Goal: Check status: Check status

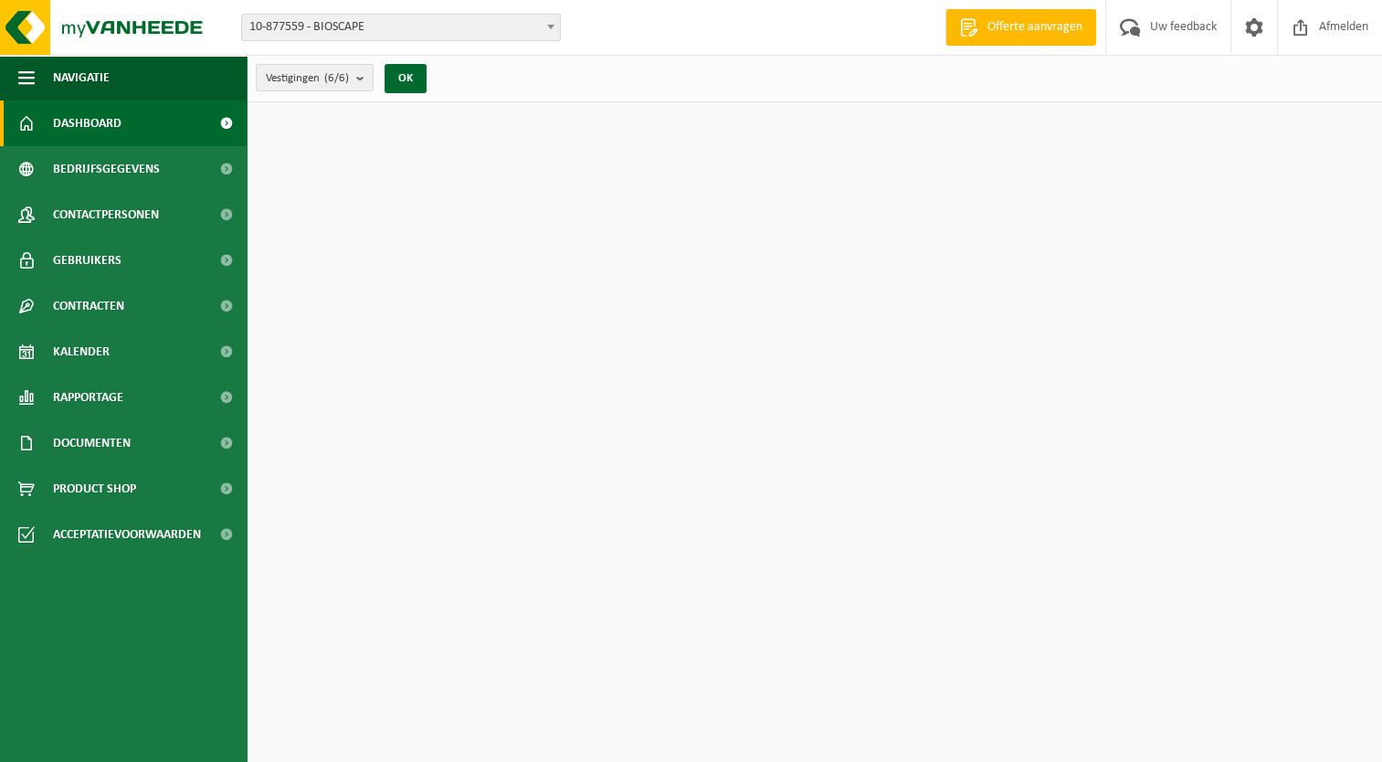
click at [318, 32] on span "10-877559 - BIOSCAPE" at bounding box center [401, 28] width 318 height 26
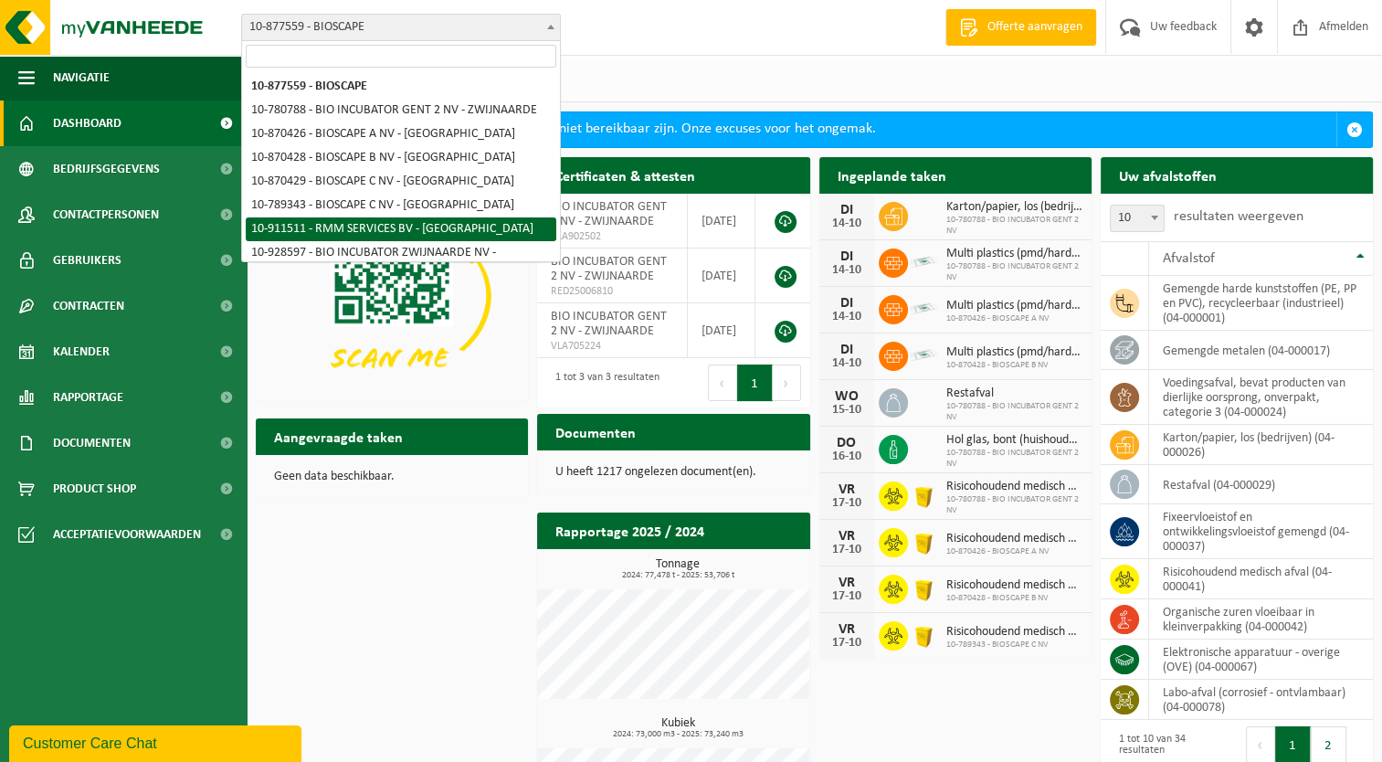
select select "125172"
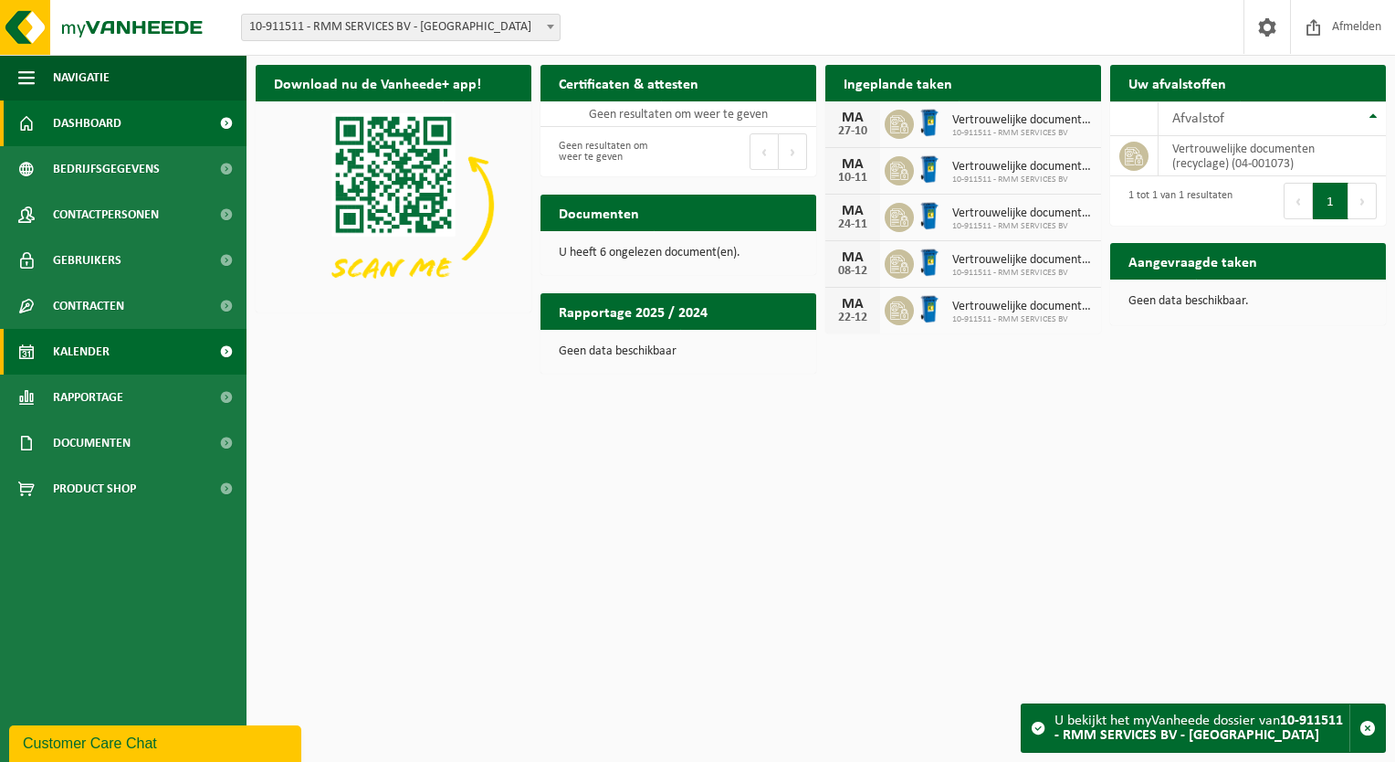
click at [78, 352] on span "Kalender" at bounding box center [81, 352] width 57 height 46
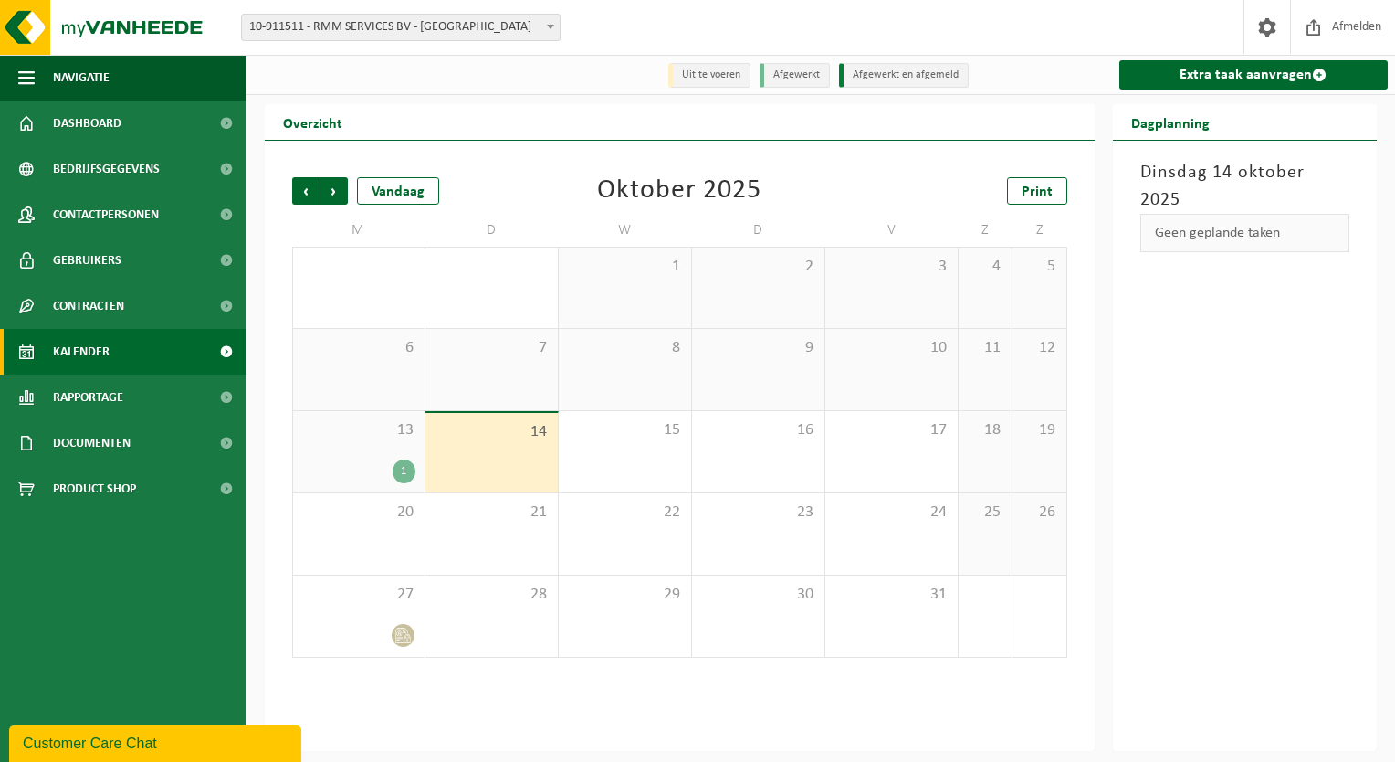
click at [398, 460] on div "1" at bounding box center [358, 471] width 113 height 24
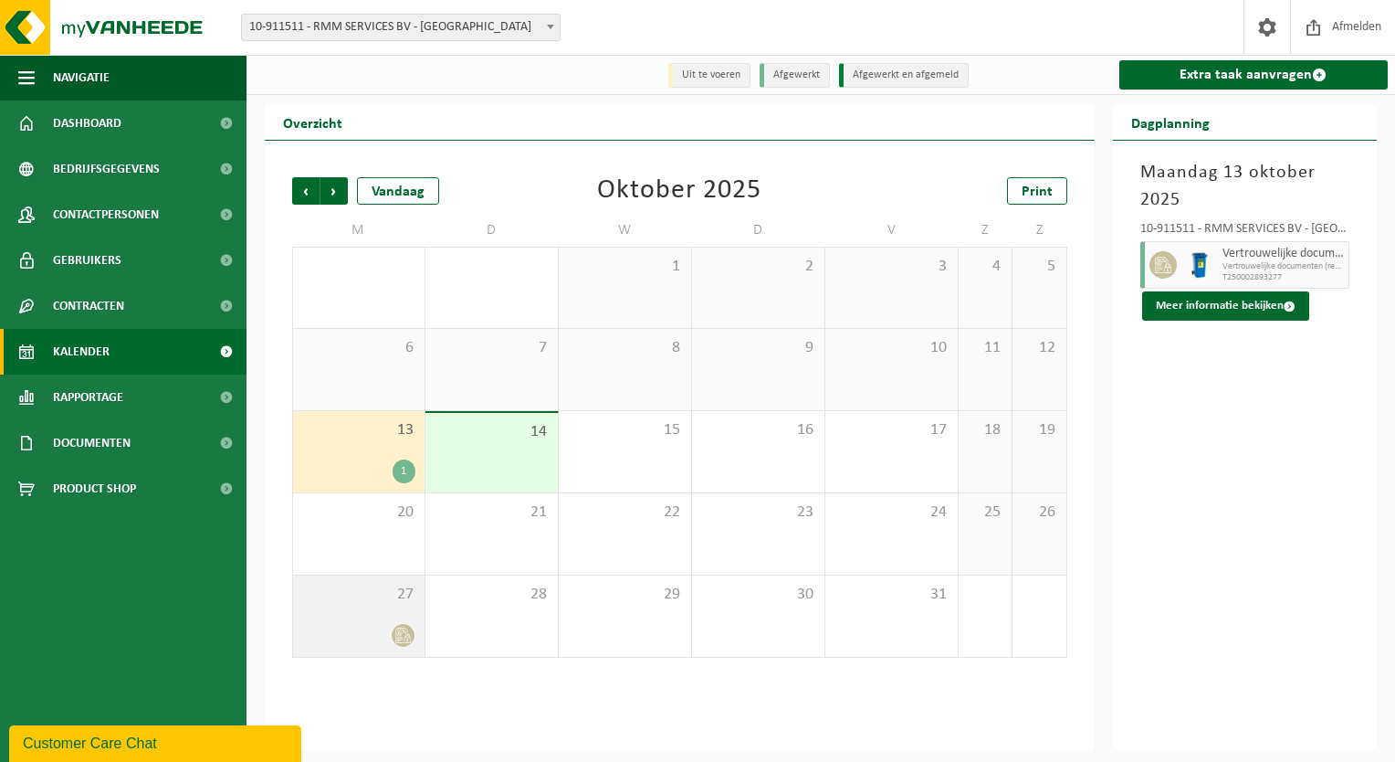
click at [364, 621] on div "27" at bounding box center [358, 615] width 131 height 81
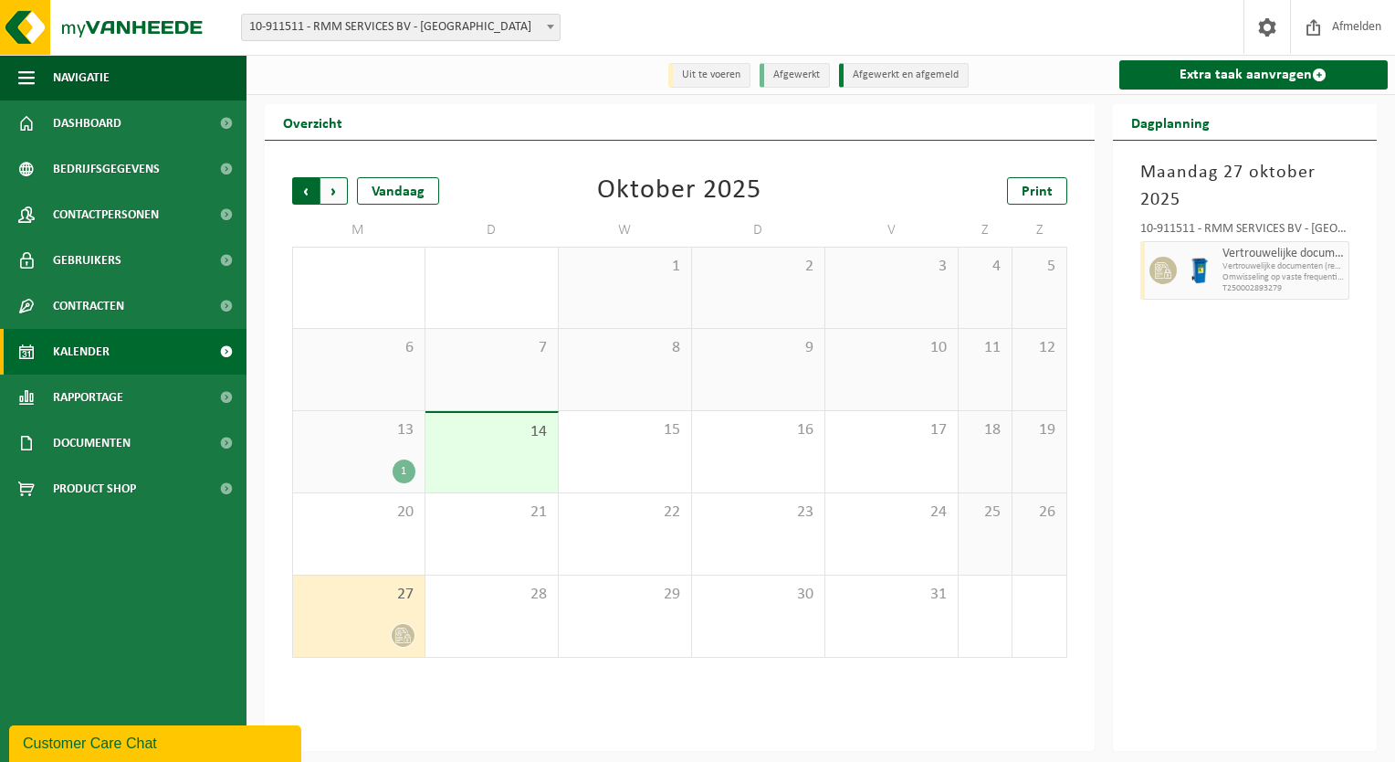
click at [340, 192] on span "Volgende" at bounding box center [334, 190] width 27 height 27
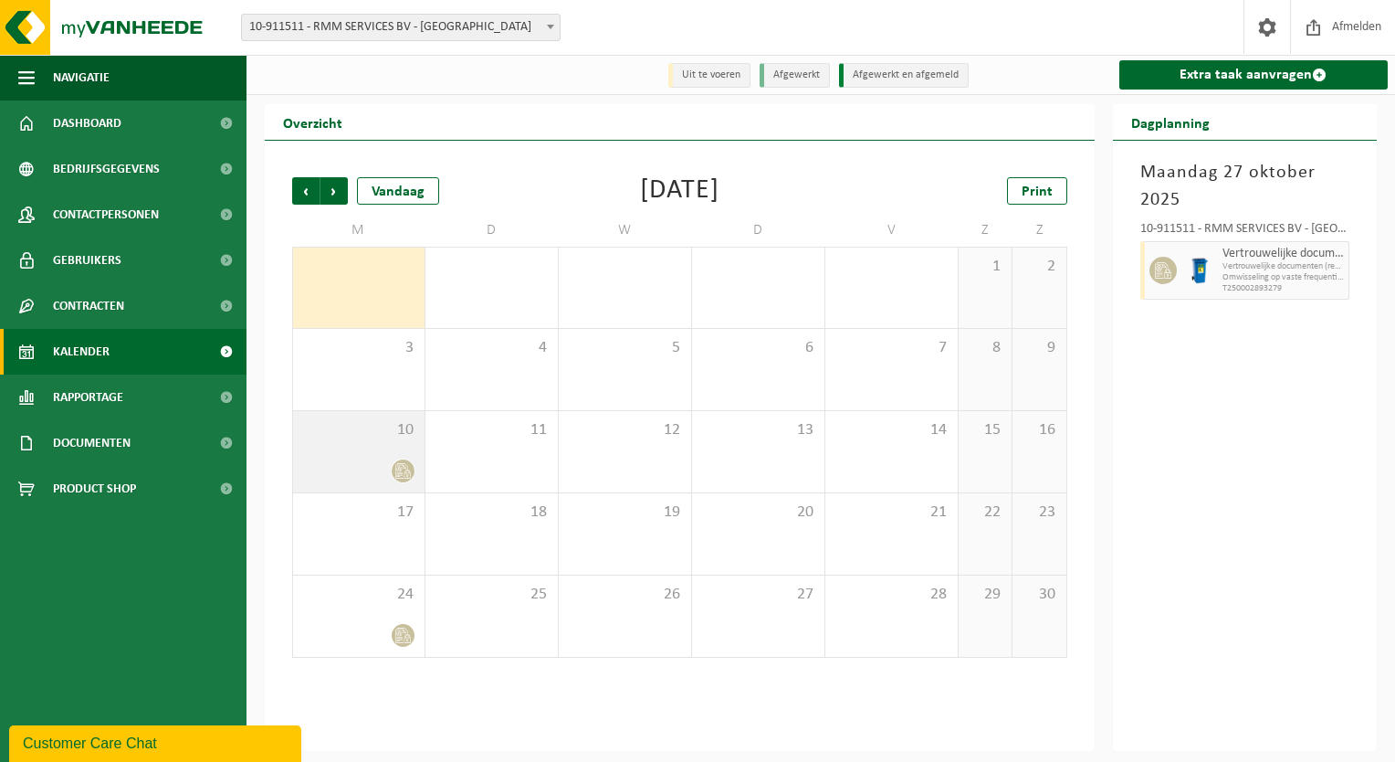
click at [403, 434] on span "10" at bounding box center [358, 430] width 113 height 20
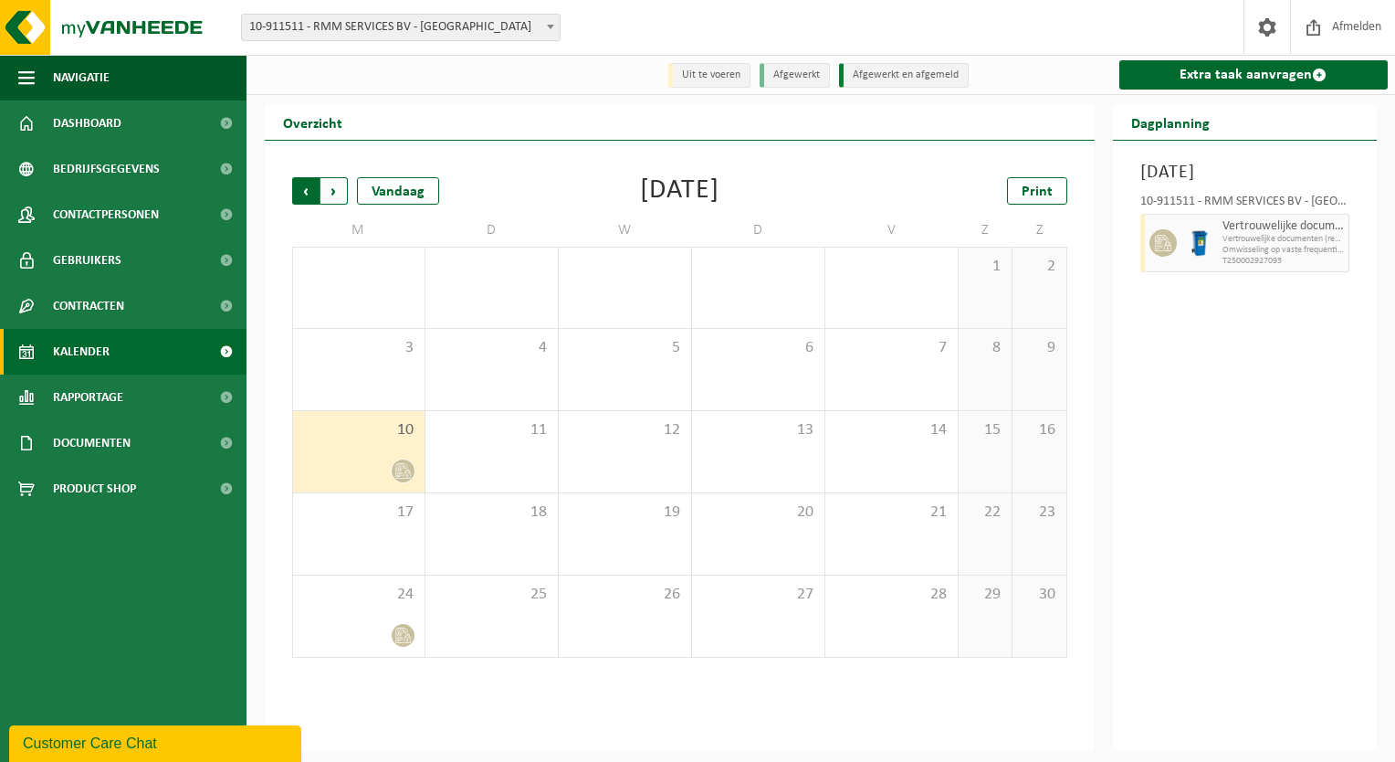
click at [336, 202] on span "Volgende" at bounding box center [334, 190] width 27 height 27
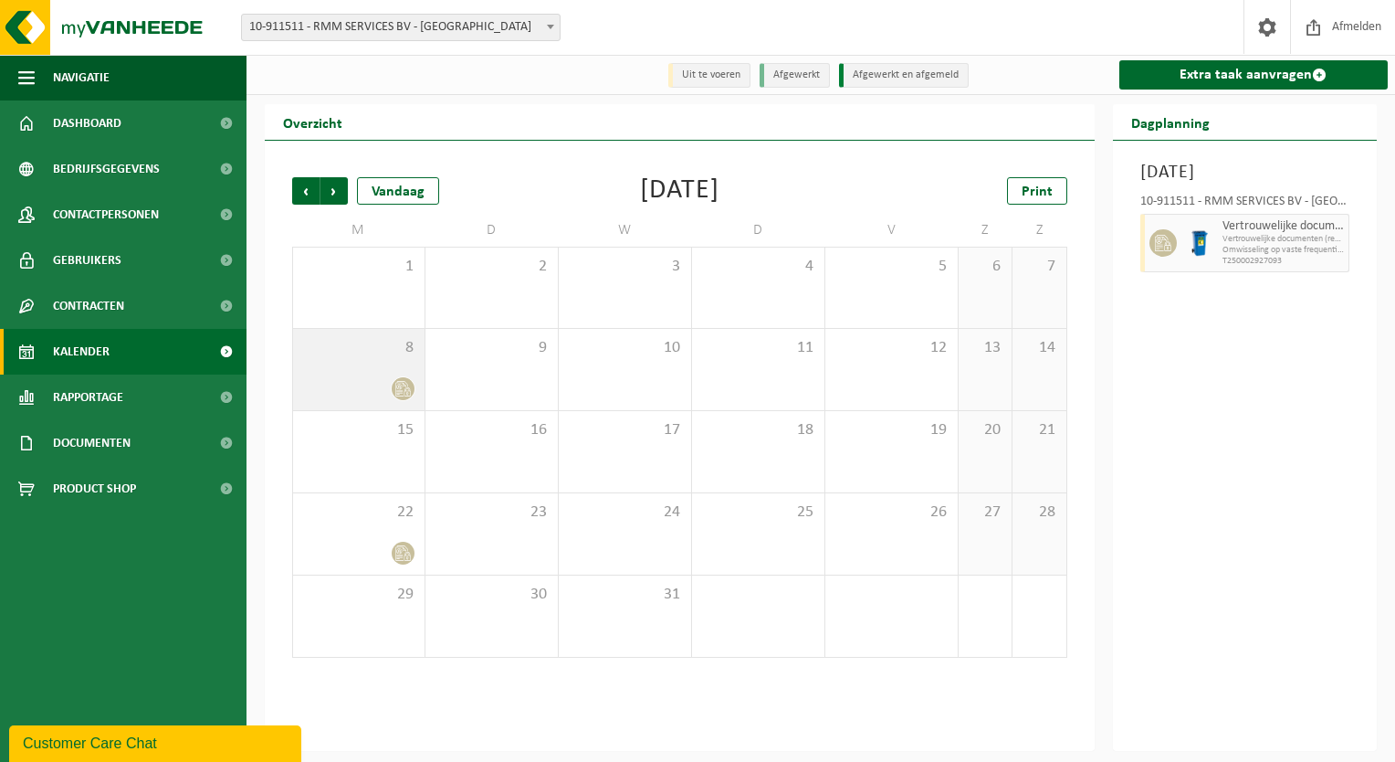
click at [402, 367] on div "8" at bounding box center [358, 369] width 131 height 81
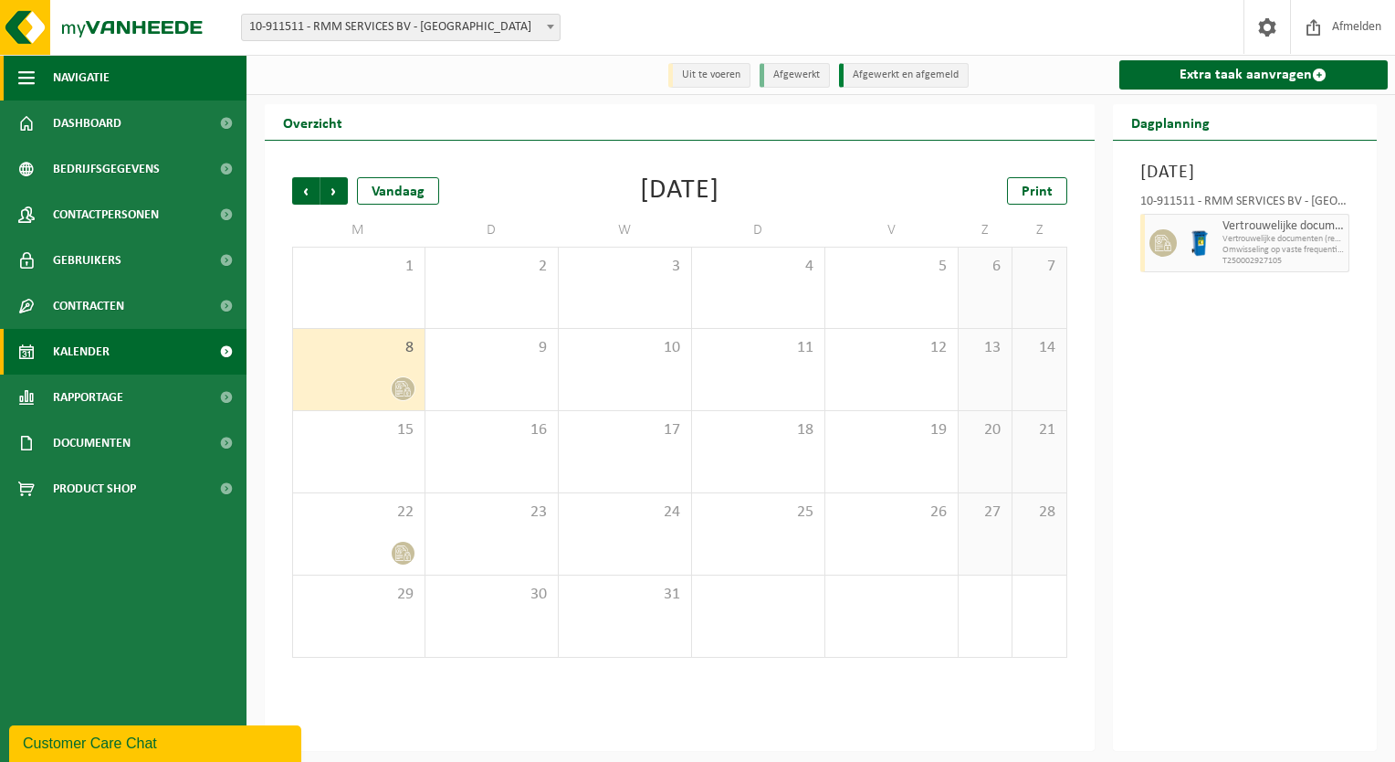
click at [146, 88] on button "Navigatie" at bounding box center [123, 78] width 247 height 46
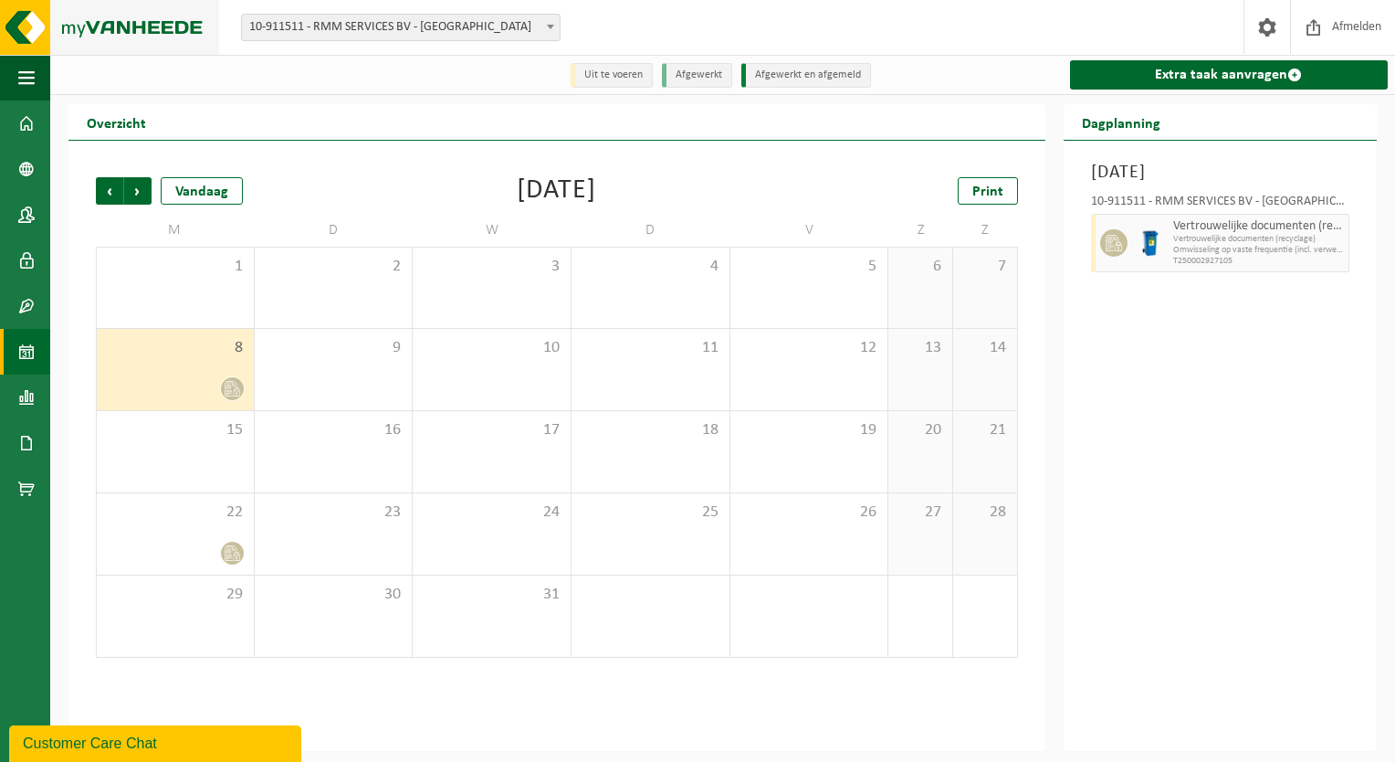
click at [37, 32] on img at bounding box center [109, 27] width 219 height 55
